Goal: Information Seeking & Learning: Find specific fact

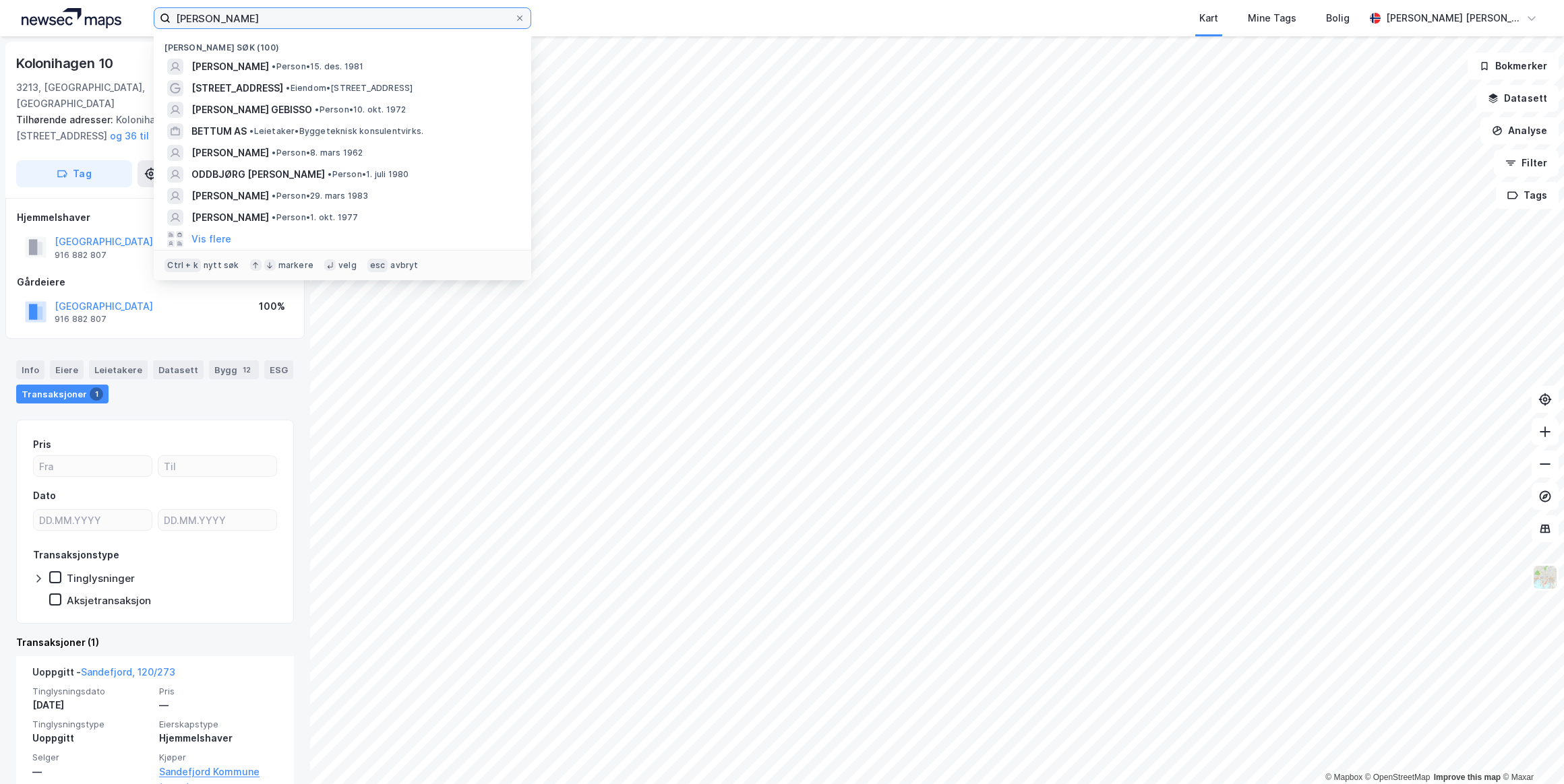
drag, startPoint x: 0, startPoint y: 0, endPoint x: 100, endPoint y: 19, distance: 101.8
click at [100, 19] on div "[PERSON_NAME] søk (100) [PERSON_NAME] • 15. des. 1981 Dagaliveien 53 • Eiendom …" at bounding box center [782, 18] width 1564 height 37
paste input "[PERSON_NAME]"
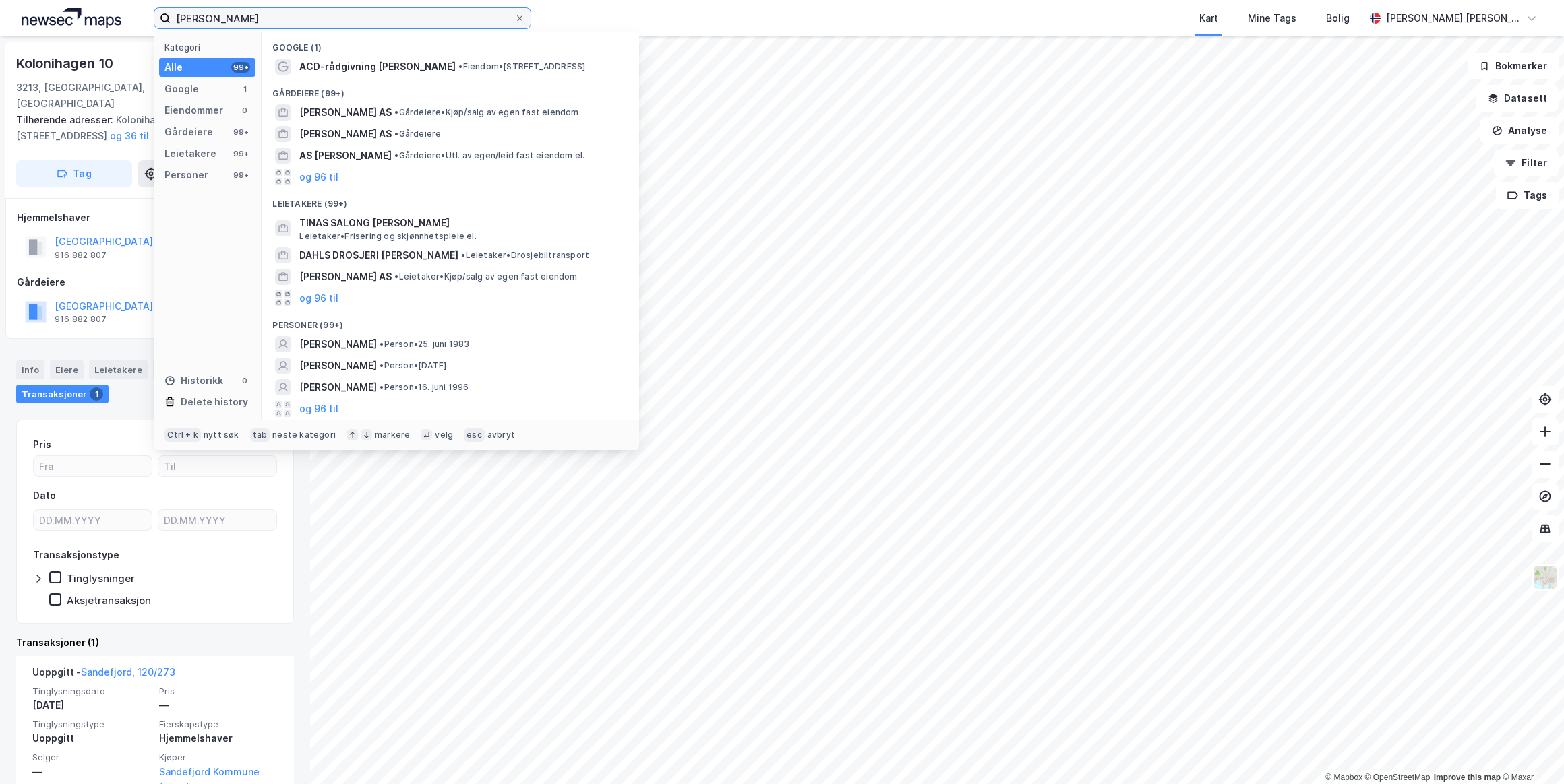
type input "[PERSON_NAME]"
click at [325, 410] on button "og 96 til" at bounding box center [318, 409] width 39 height 16
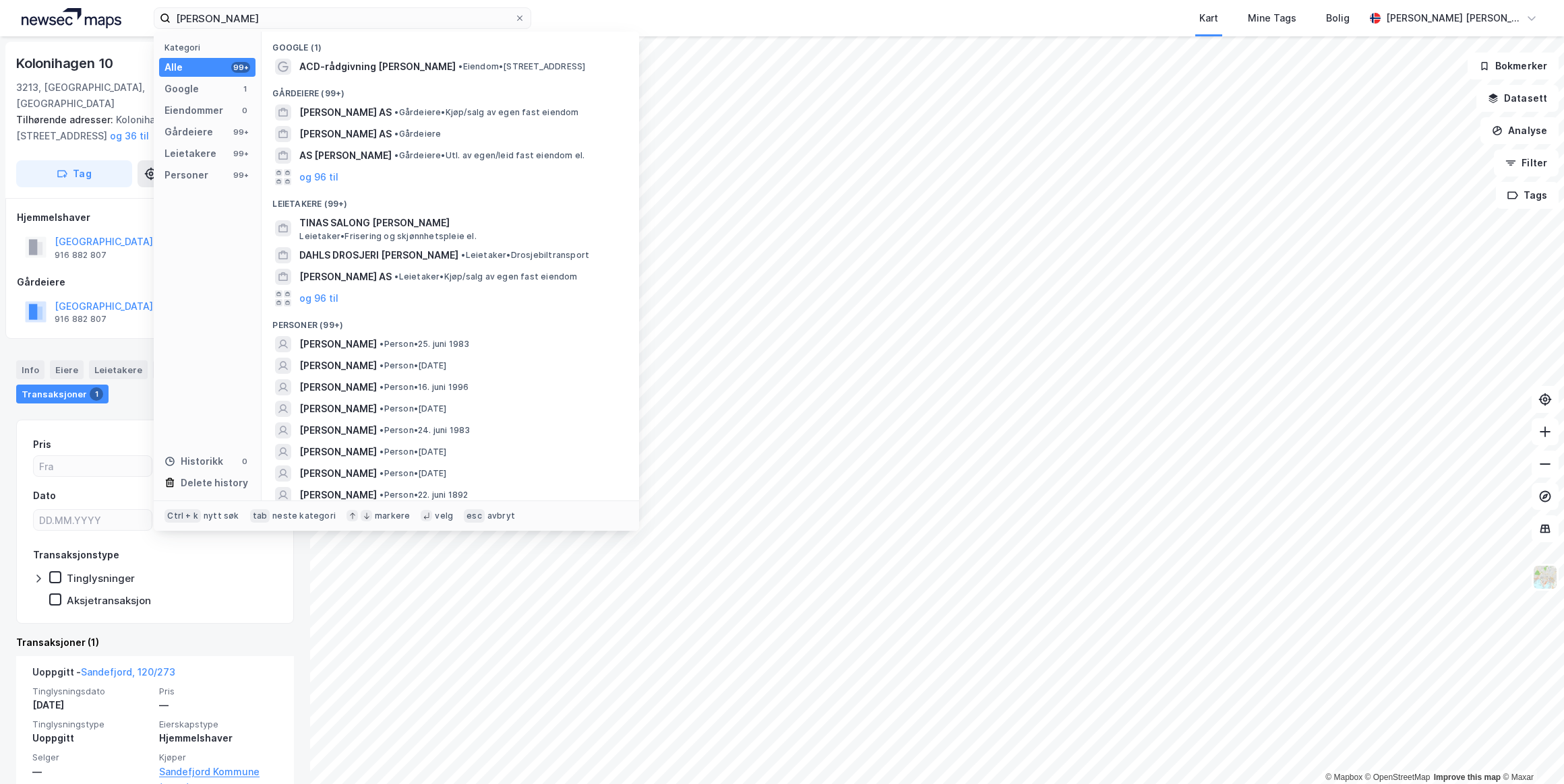
click at [398, 350] on span "• Person • 25. juni 1983" at bounding box center [425, 344] width 90 height 11
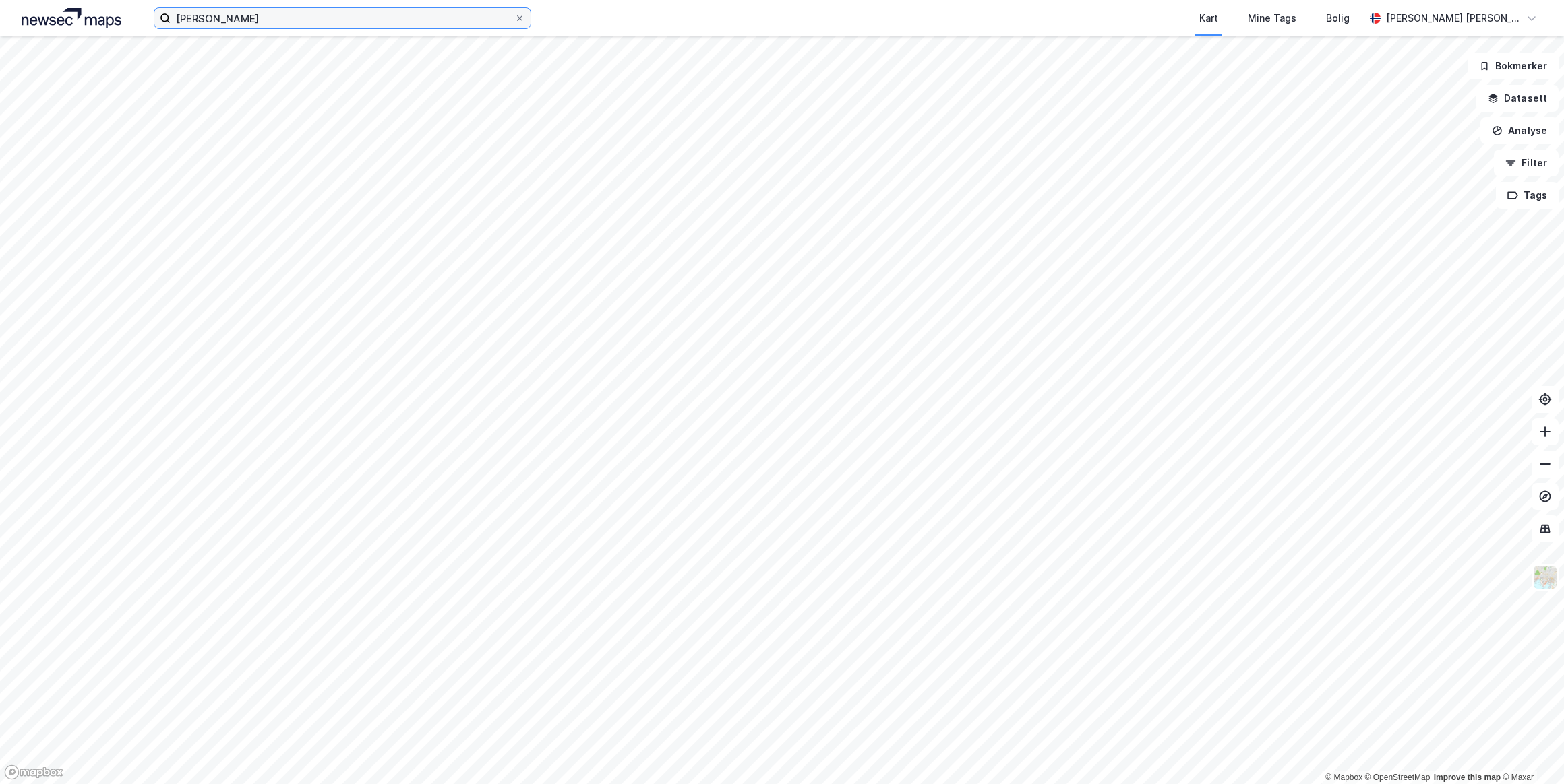
click at [278, 19] on input "[PERSON_NAME]" at bounding box center [342, 18] width 344 height 20
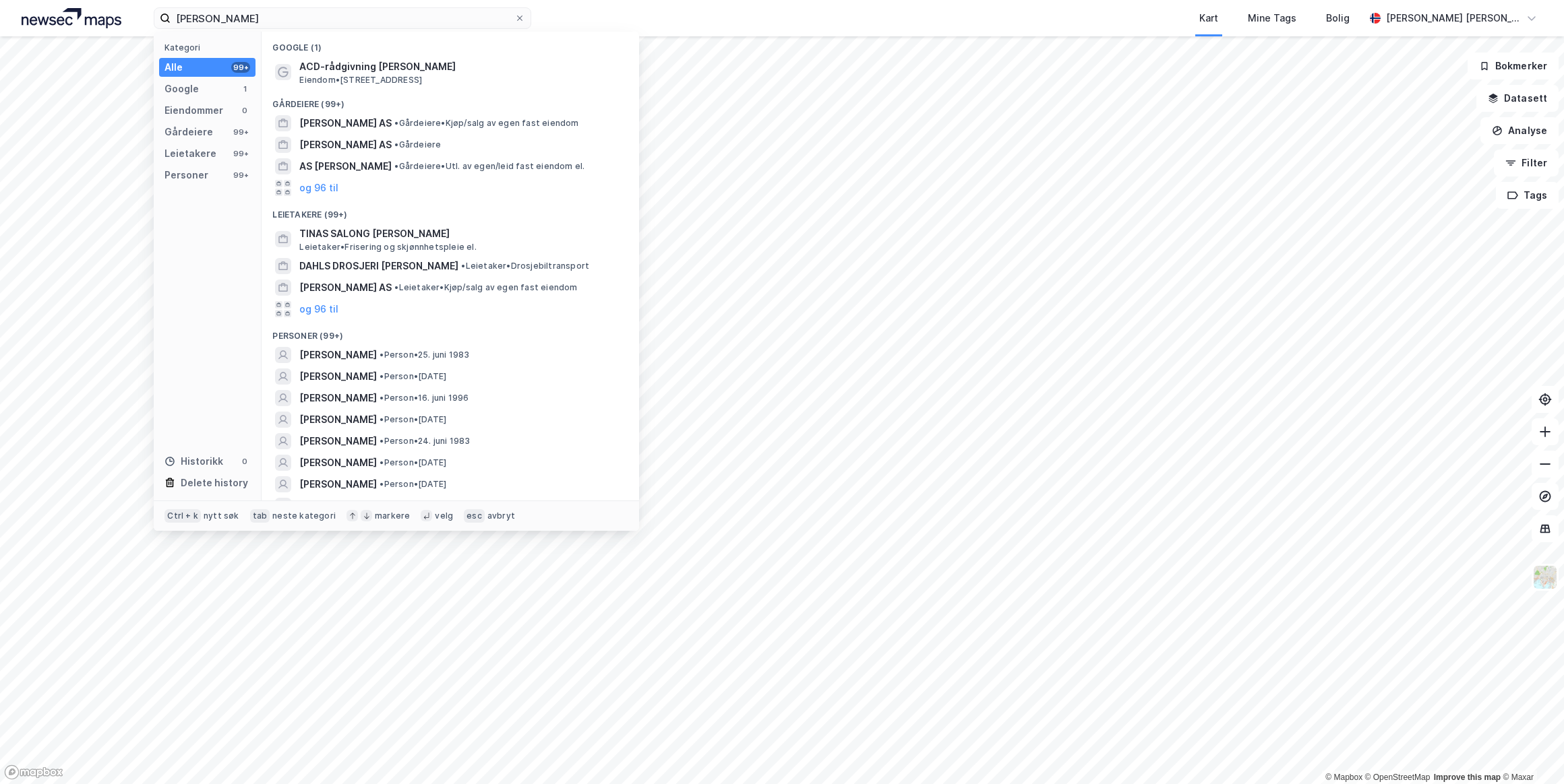
click at [325, 374] on span "[PERSON_NAME]" at bounding box center [338, 376] width 77 height 16
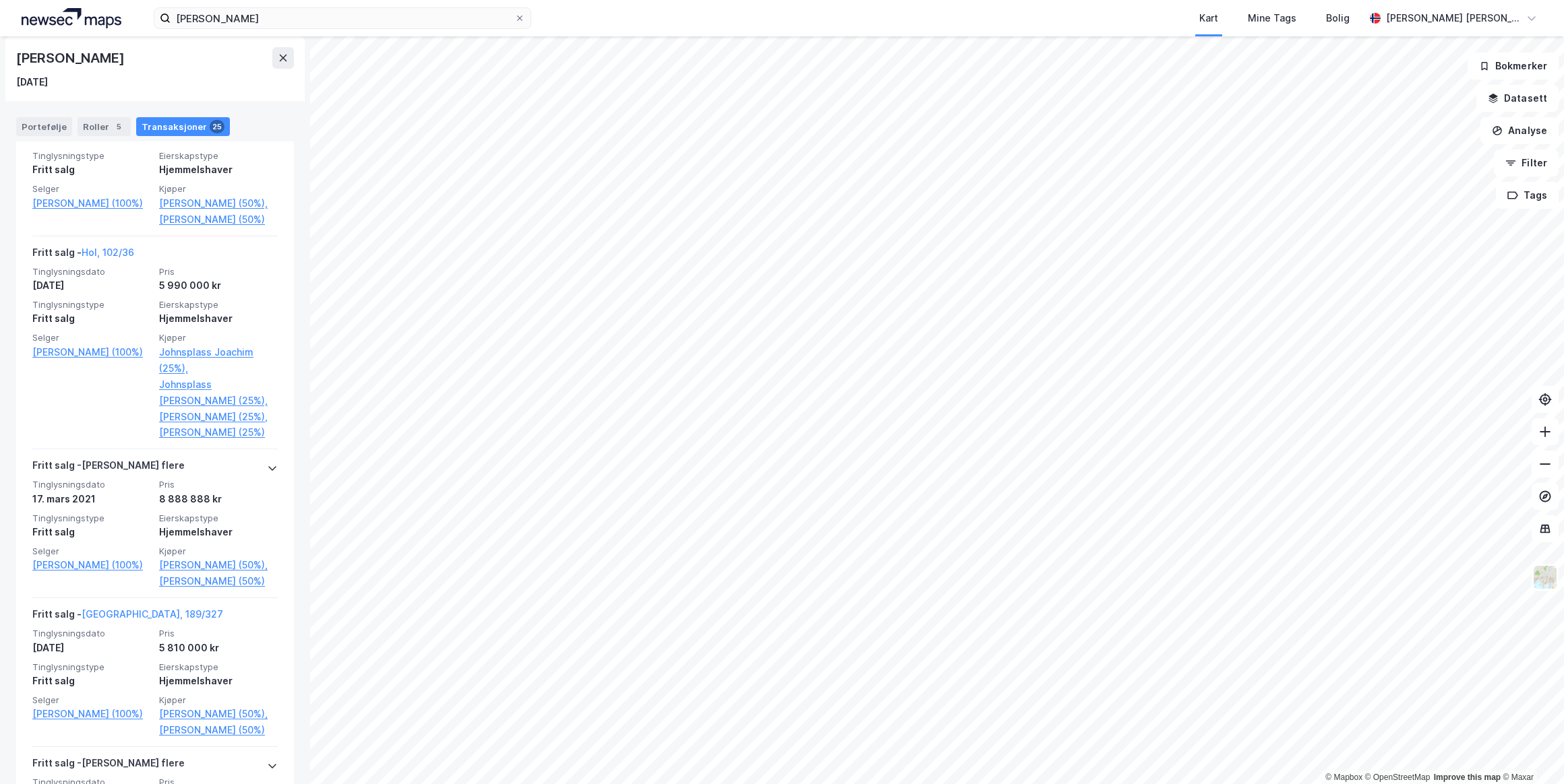
scroll to position [1257, 0]
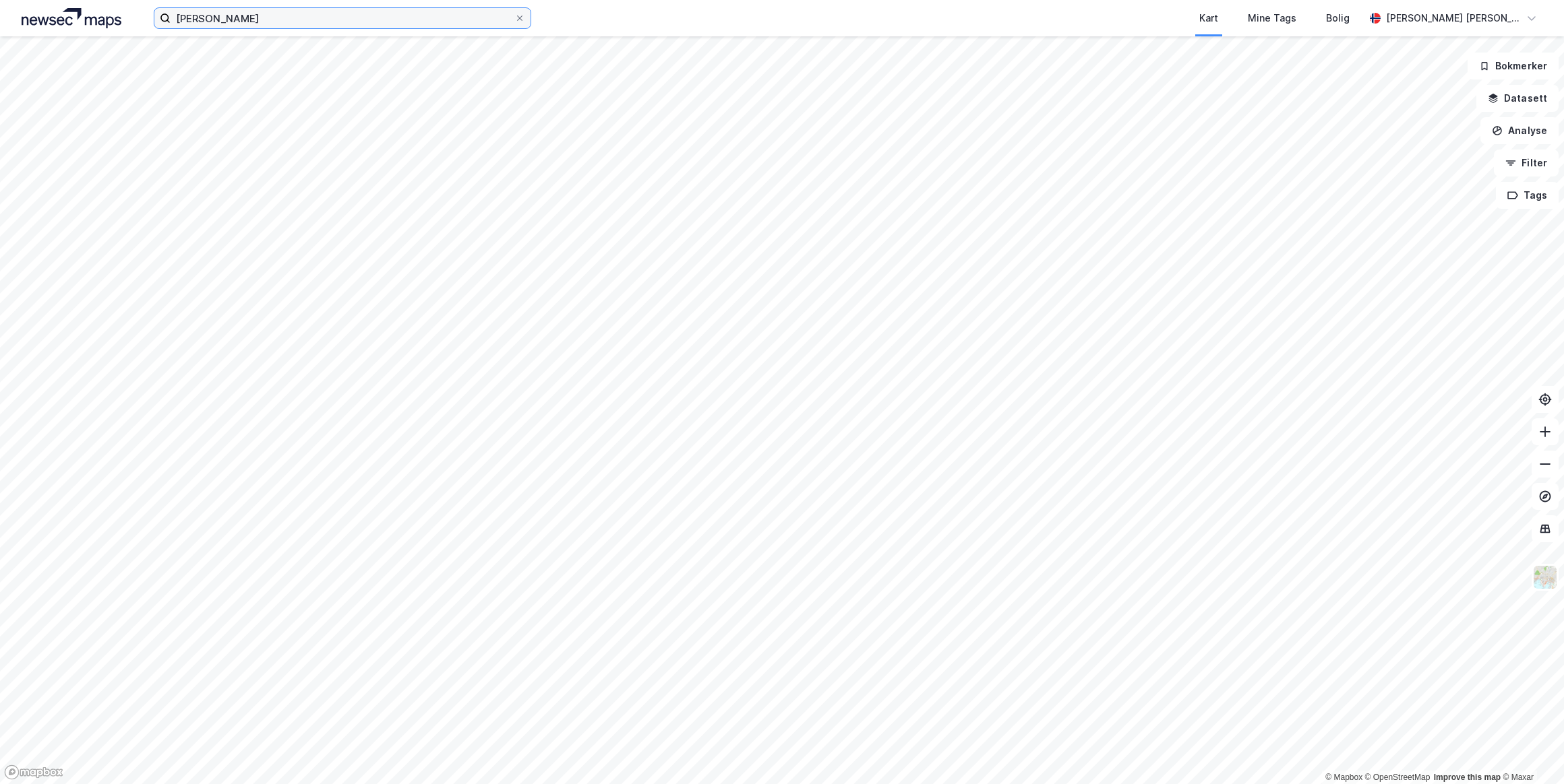
click at [275, 25] on input "[PERSON_NAME]" at bounding box center [342, 18] width 344 height 20
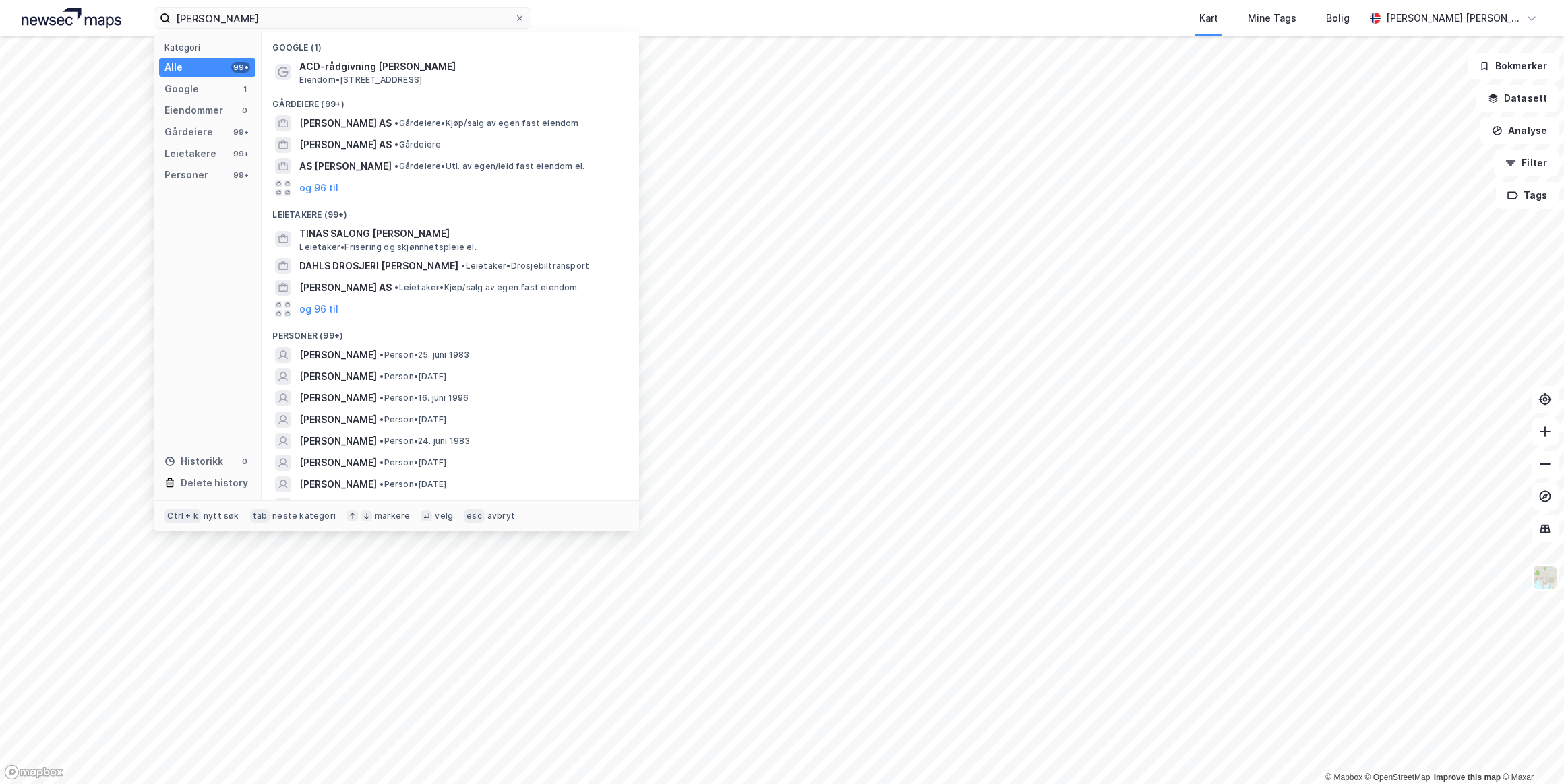
click at [353, 444] on span "[PERSON_NAME]" at bounding box center [338, 441] width 77 height 16
